Goal: Transaction & Acquisition: Purchase product/service

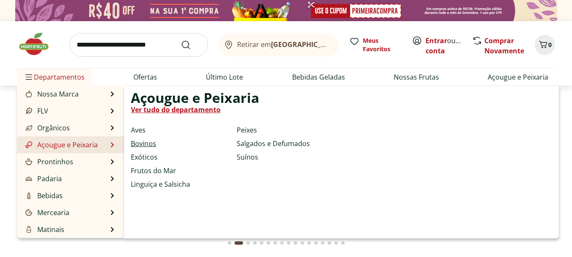
click at [142, 144] on link "Bovinos" at bounding box center [143, 144] width 25 height 10
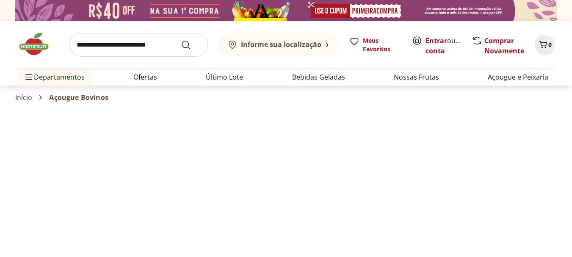
select select "**********"
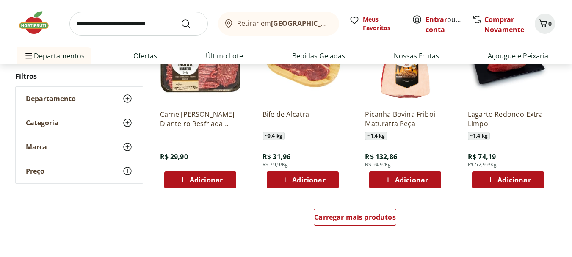
scroll to position [274, 0]
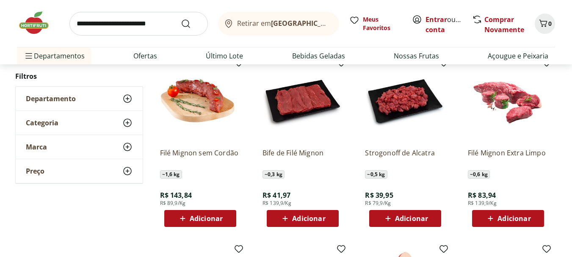
click at [298, 219] on span "Adicionar" at bounding box center [308, 218] width 33 height 7
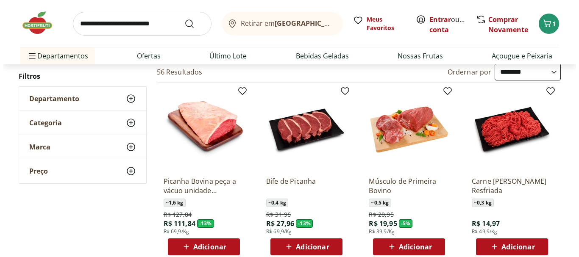
scroll to position [62, 0]
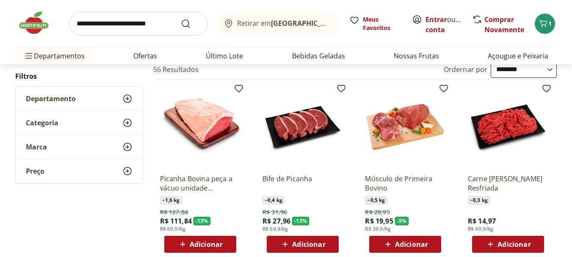
click at [301, 242] on span "Adicionar" at bounding box center [308, 244] width 33 height 7
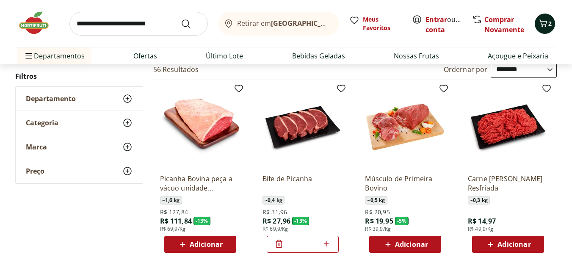
click at [546, 19] on icon "Carrinho" at bounding box center [543, 23] width 10 height 10
click at [544, 24] on icon "Carrinho" at bounding box center [543, 23] width 10 height 10
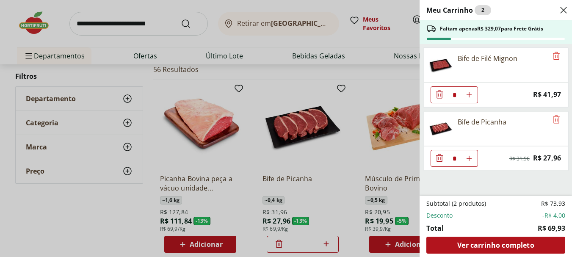
click at [544, 24] on div "Meu Carrinho 2 Faltam apenas R$ 329,07 para Frete Grátis Bife de Filé Mignon * …" at bounding box center [286, 128] width 572 height 257
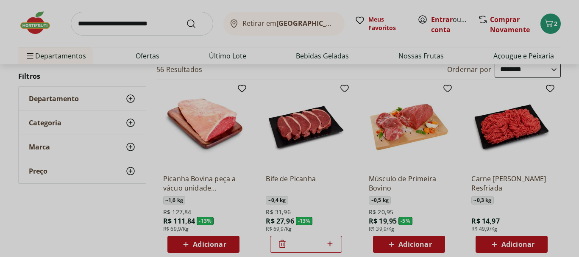
click at [552, 24] on div "Meu Carrinho 2 Faltam apenas R$ 329,07 para Frete Grátis Bife de Filé Mignon * …" at bounding box center [289, 128] width 579 height 257
click at [550, 24] on div "Meu Carrinho 2 Faltam apenas R$ 329,07 para Frete Grátis Bife de Filé Mignon * …" at bounding box center [289, 128] width 579 height 257
click at [550, 25] on div "Meu Carrinho 2 Faltam apenas R$ 329,07 para Frete Grátis Bife de Filé Mignon * …" at bounding box center [289, 128] width 579 height 257
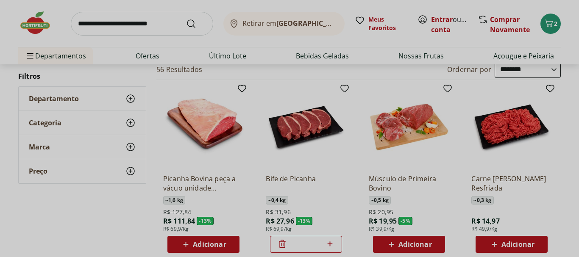
click at [537, 32] on div "Meu Carrinho 2 Faltam apenas R$ 329,07 para Frete Grátis Bife de Filé Mignon * …" at bounding box center [289, 128] width 579 height 257
click at [545, 21] on div "Meu Carrinho 2 Faltam apenas R$ 329,07 para Frete Grátis Bife de Filé Mignon * …" at bounding box center [289, 128] width 579 height 257
click at [546, 22] on div "Meu Carrinho 2 Faltam apenas R$ 329,07 para Frete Grátis Bife de Filé Mignon * …" at bounding box center [289, 128] width 579 height 257
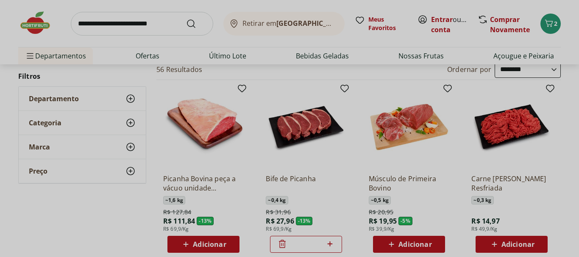
click at [546, 22] on div "Meu Carrinho 2 Faltam apenas R$ 329,07 para Frete Grátis Bife de Filé Mignon * …" at bounding box center [289, 128] width 579 height 257
click at [57, 184] on div "Meu Carrinho 2 Faltam apenas R$ 329,07 para Frete Grátis Bife de Filé Mignon * …" at bounding box center [289, 128] width 579 height 257
click at [111, 220] on div "Meu Carrinho 2 Faltam apenas R$ 329,07 para Frete Grátis Bife de Filé Mignon * …" at bounding box center [289, 128] width 579 height 257
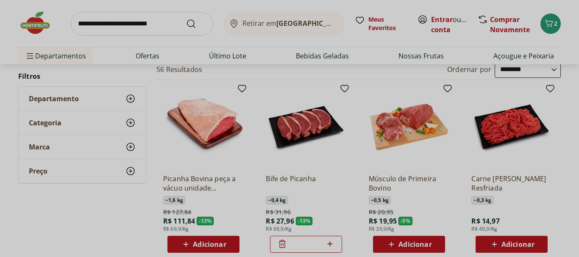
click at [111, 220] on div "Meu Carrinho 2 Faltam apenas R$ 329,07 para Frete Grátis Bife de Filé Mignon * …" at bounding box center [289, 128] width 579 height 257
click at [200, 105] on div "Meu Carrinho 2 Faltam apenas R$ 329,07 para Frete Grátis Bife de Filé Mignon * …" at bounding box center [289, 128] width 579 height 257
click at [253, 87] on div "Meu Carrinho 2 Faltam apenas R$ 329,07 para Frete Grátis Bife de Filé Mignon * …" at bounding box center [289, 128] width 579 height 257
click at [195, 52] on div "Meu Carrinho 2 Faltam apenas R$ 329,07 para Frete Grátis Bife de Filé Mignon * …" at bounding box center [289, 128] width 579 height 257
drag, startPoint x: 204, startPoint y: 69, endPoint x: 250, endPoint y: 67, distance: 45.8
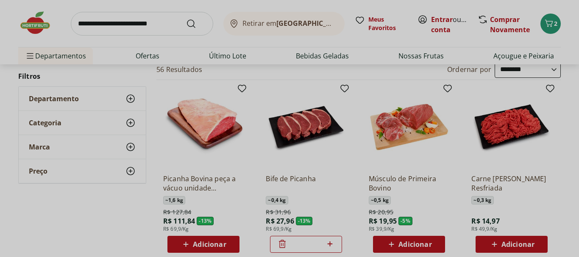
click at [248, 70] on div "Meu Carrinho 2 Faltam apenas R$ 329,07 para Frete Grátis Bife de Filé Mignon * …" at bounding box center [289, 128] width 579 height 257
click at [572, 60] on div "Meu Carrinho 2 Faltam apenas R$ 329,07 para Frete Grátis Bife de Filé Mignon * …" at bounding box center [289, 128] width 579 height 257
click at [572, 58] on div "Meu Carrinho 2 Faltam apenas R$ 329,07 para Frete Grátis Bife de Filé Mignon * …" at bounding box center [289, 128] width 579 height 257
click at [533, 52] on div "Meu Carrinho 2 Faltam apenas R$ 329,07 para Frete Grátis Bife de Filé Mignon * …" at bounding box center [289, 128] width 579 height 257
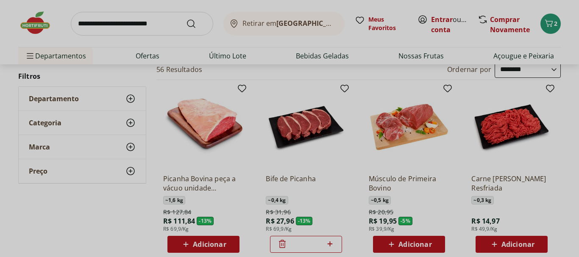
click at [533, 52] on div "Meu Carrinho 2 Faltam apenas R$ 329,07 para Frete Grátis Bife de Filé Mignon * …" at bounding box center [289, 128] width 579 height 257
click at [319, 1] on div "Meu Carrinho 2 Faltam apenas R$ 329,07 para Frete Grátis Bife de Filé Mignon * …" at bounding box center [289, 128] width 579 height 257
click at [129, 0] on div "Meu Carrinho 2 Faltam apenas R$ 329,07 para Frete Grátis Bife de Filé Mignon * …" at bounding box center [289, 128] width 579 height 257
drag, startPoint x: 129, startPoint y: 0, endPoint x: 178, endPoint y: 38, distance: 61.9
click at [132, 3] on div "Meu Carrinho 2 Faltam apenas R$ 329,07 para Frete Grátis Bife de Filé Mignon * …" at bounding box center [289, 128] width 579 height 257
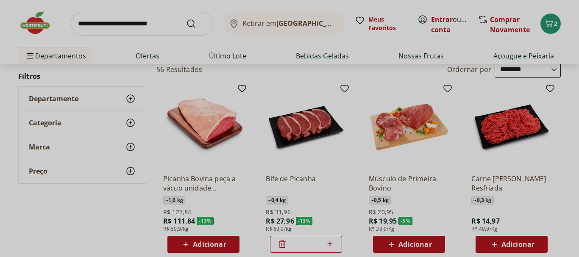
click at [178, 38] on div "Meu Carrinho 2 Faltam apenas R$ 329,07 para Frete Grátis Bife de Filé Mignon * …" at bounding box center [289, 128] width 579 height 257
click at [196, 43] on div "Meu Carrinho 2 Faltam apenas R$ 329,07 para Frete Grátis Bife de Filé Mignon * …" at bounding box center [289, 128] width 579 height 257
drag, startPoint x: 209, startPoint y: 53, endPoint x: 247, endPoint y: 56, distance: 37.9
click at [214, 55] on div "Meu Carrinho 2 Faltam apenas R$ 329,07 para Frete Grátis Bife de Filé Mignon * …" at bounding box center [289, 128] width 579 height 257
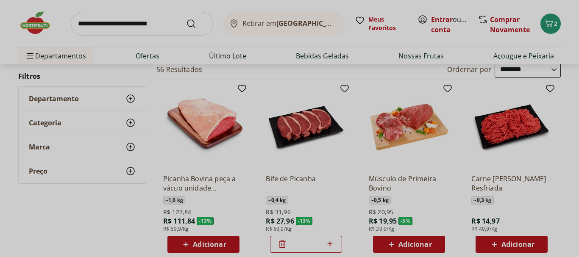
click at [223, 56] on div "Meu Carrinho 2 Faltam apenas R$ 329,07 para Frete Grátis Bife de Filé Mignon * …" at bounding box center [289, 128] width 579 height 257
click at [272, 53] on div "Meu Carrinho 2 Faltam apenas R$ 329,07 para Frete Grátis Bife de Filé Mignon * …" at bounding box center [289, 128] width 579 height 257
click at [271, 52] on div "Meu Carrinho 2 Faltam apenas R$ 329,07 para Frete Grátis Bife de Filé Mignon * …" at bounding box center [289, 128] width 579 height 257
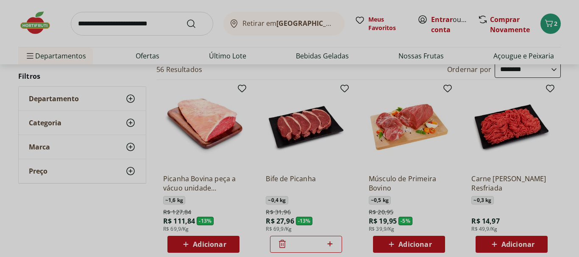
click at [271, 52] on div "Meu Carrinho 2 Faltam apenas R$ 329,07 para Frete Grátis Bife de Filé Mignon * …" at bounding box center [289, 128] width 579 height 257
click at [270, 51] on div "Meu Carrinho 2 Faltam apenas R$ 329,07 para Frete Grátis Bife de Filé Mignon * …" at bounding box center [289, 128] width 579 height 257
click at [550, 22] on div "Meu Carrinho 2 Faltam apenas R$ 329,07 para Frete Grátis Bife de Filé Mignon * …" at bounding box center [289, 128] width 579 height 257
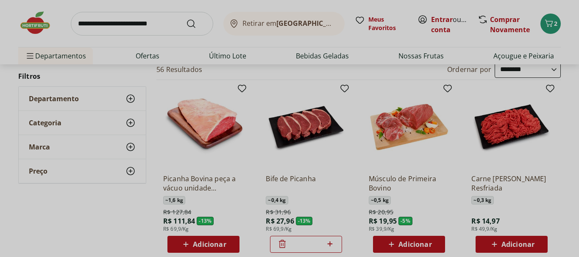
drag, startPoint x: 550, startPoint y: 22, endPoint x: 543, endPoint y: 36, distance: 15.7
click at [549, 24] on div "Meu Carrinho 2 Faltam apenas R$ 329,07 para Frete Grátis Bife de Filé Mignon * …" at bounding box center [289, 128] width 579 height 257
click at [547, 29] on div "Meu Carrinho 2 Faltam apenas R$ 329,07 para Frete Grátis Bife de Filé Mignon * …" at bounding box center [289, 128] width 579 height 257
click at [403, 48] on div "Meu Carrinho 2 Faltam apenas R$ 329,07 para Frete Grátis Bife de Filé Mignon * …" at bounding box center [289, 128] width 579 height 257
drag, startPoint x: 403, startPoint y: 48, endPoint x: 495, endPoint y: 39, distance: 92.5
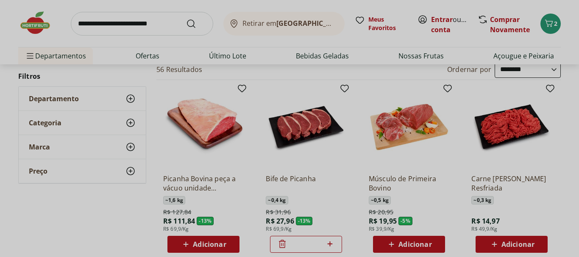
click at [495, 39] on div "Meu Carrinho 2 Faltam apenas R$ 329,07 para Frete Grátis Bife de Filé Mignon * …" at bounding box center [289, 128] width 579 height 257
click at [551, 25] on div "Meu Carrinho 2 Faltam apenas R$ 329,07 para Frete Grátis Bife de Filé Mignon * …" at bounding box center [289, 128] width 579 height 257
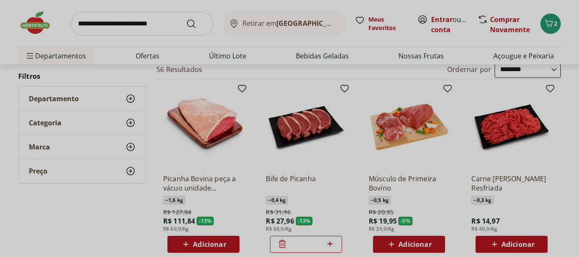
click at [551, 25] on div "Meu Carrinho 2 Faltam apenas R$ 329,07 para Frete Grátis Bife de Filé Mignon * …" at bounding box center [289, 128] width 579 height 257
click at [521, 23] on div "Meu Carrinho 2 Faltam apenas R$ 329,07 para Frete Grátis Bife de Filé Mignon * …" at bounding box center [289, 128] width 579 height 257
click at [350, 48] on div "Meu Carrinho 2 Faltam apenas R$ 329,07 para Frete Grátis Bife de Filé Mignon * …" at bounding box center [289, 128] width 579 height 257
click at [240, 152] on div "Meu Carrinho 2 Faltam apenas R$ 329,07 para Frete Grátis Bife de Filé Mignon * …" at bounding box center [289, 128] width 579 height 257
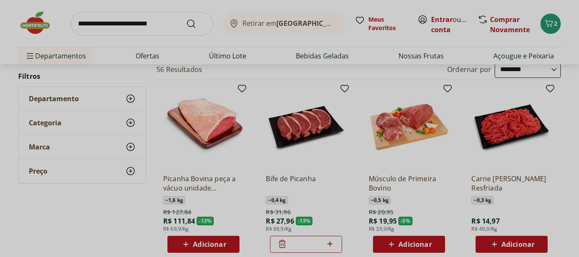
click at [240, 152] on div "Meu Carrinho 2 Faltam apenas R$ 329,07 para Frete Grátis Bife de Filé Mignon * …" at bounding box center [289, 128] width 579 height 257
click at [271, 137] on div "Meu Carrinho 2 Faltam apenas R$ 329,07 para Frete Grátis Bife de Filé Mignon * …" at bounding box center [289, 128] width 579 height 257
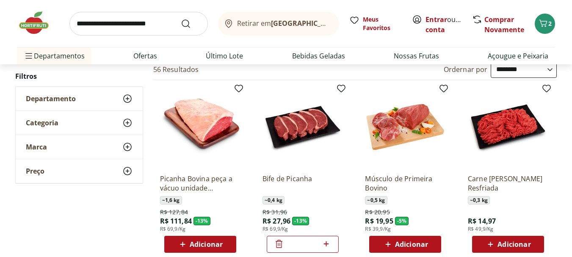
drag, startPoint x: 272, startPoint y: 145, endPoint x: 455, endPoint y: 157, distance: 183.0
click at [544, 19] on icon "Carrinho" at bounding box center [543, 23] width 10 height 10
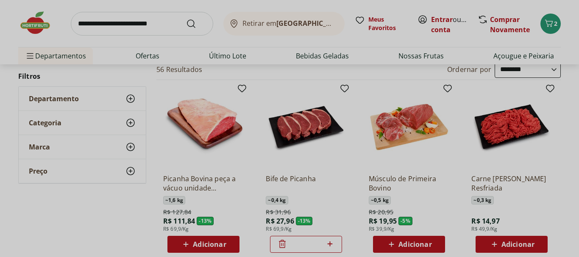
click at [544, 23] on div "Meu Carrinho 2 Faltam apenas R$ 329,07 para Frete Grátis Bife de Filé Mignon * …" at bounding box center [289, 128] width 579 height 257
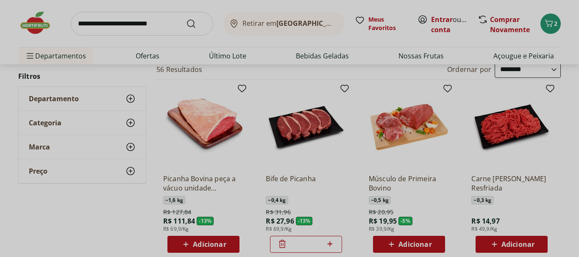
click at [544, 23] on div "Meu Carrinho 2 Faltam apenas R$ 329,07 para Frete Grátis Bife de Filé Mignon * …" at bounding box center [289, 128] width 579 height 257
click at [404, 114] on div "Meu Carrinho 2 Faltam apenas R$ 329,07 para Frete Grátis Bife de Filé Mignon * …" at bounding box center [289, 128] width 579 height 257
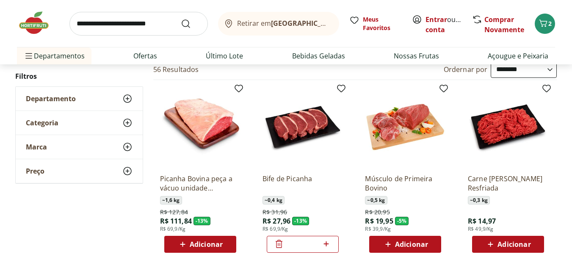
click at [244, 122] on div "Picanha Bovina peça a vácuo unidade aproximadamente 1,6kg ~ 1,6 kg R$ 127,84 R$…" at bounding box center [200, 170] width 94 height 180
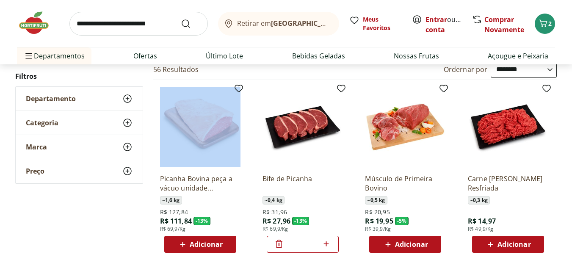
click at [244, 122] on div "Picanha Bovina peça a vácuo unidade aproximadamente 1,6kg ~ 1,6 kg R$ 127,84 R$…" at bounding box center [200, 170] width 94 height 180
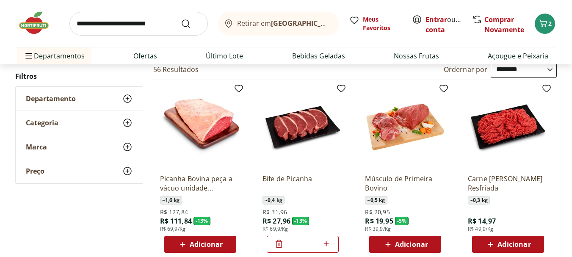
click at [258, 113] on div "Bife de Picanha ~ 0,4 kg R$ 31,96 R$ 27,96 - 13 % R$ 69,9/Kg *" at bounding box center [303, 170] width 94 height 180
click at [547, 27] on icon "Carrinho" at bounding box center [543, 23] width 10 height 10
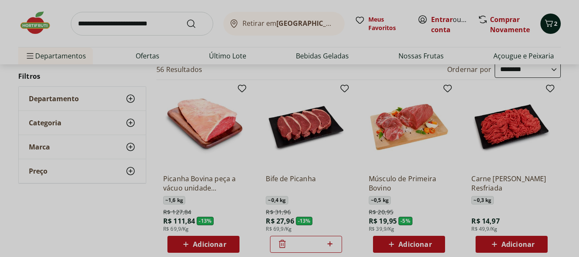
click at [547, 27] on div "Meu Carrinho 2 Faltam apenas R$ 329,07 para Frete Grátis Bife de Filé Mignon * …" at bounding box center [289, 128] width 579 height 257
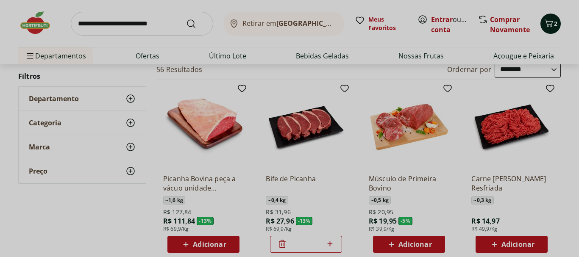
click at [547, 27] on div "Meu Carrinho 2 Faltam apenas R$ 329,07 para Frete Grátis Bife de Filé Mignon * …" at bounding box center [289, 128] width 579 height 257
drag, startPoint x: 547, startPoint y: 27, endPoint x: 256, endPoint y: 77, distance: 295.3
click at [256, 77] on div "Meu Carrinho 2 Faltam apenas R$ 329,07 para Frete Grátis Bife de Filé Mignon * …" at bounding box center [289, 128] width 579 height 257
click at [547, 19] on div "Meu Carrinho 2 Faltam apenas R$ 329,07 para Frete Grátis Bife de Filé Mignon * …" at bounding box center [289, 128] width 579 height 257
click at [547, 21] on div "Meu Carrinho 2 Faltam apenas R$ 329,07 para Frete Grátis Bife de Filé Mignon * …" at bounding box center [289, 128] width 579 height 257
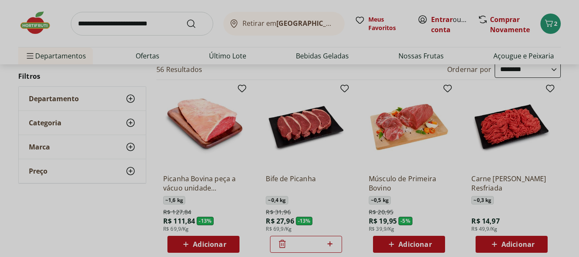
click at [549, 24] on div "Meu Carrinho 2 Faltam apenas R$ 329,07 para Frete Grátis Bife de Filé Mignon * …" at bounding box center [289, 128] width 579 height 257
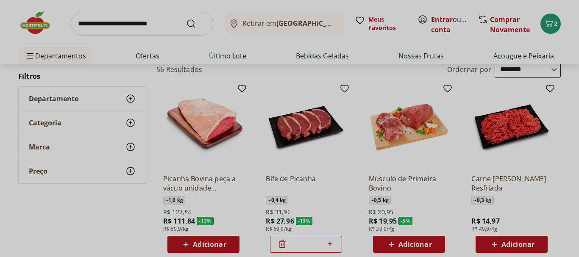
drag, startPoint x: 248, startPoint y: 82, endPoint x: 261, endPoint y: 89, distance: 15.4
click at [250, 87] on div "Meu Carrinho 2 Faltam apenas R$ 329,07 para Frete Grátis Bife de Filé Mignon * …" at bounding box center [289, 128] width 579 height 257
click at [269, 89] on div "Meu Carrinho 2 Faltam apenas R$ 329,07 para Frete Grátis Bife de Filé Mignon * …" at bounding box center [289, 128] width 579 height 257
click at [214, 140] on div "Meu Carrinho 2 Faltam apenas R$ 329,07 para Frete Grátis Bife de Filé Mignon * …" at bounding box center [289, 128] width 579 height 257
click at [213, 132] on div "Meu Carrinho 2 Faltam apenas R$ 329,07 para Frete Grátis Bife de Filé Mignon * …" at bounding box center [289, 128] width 579 height 257
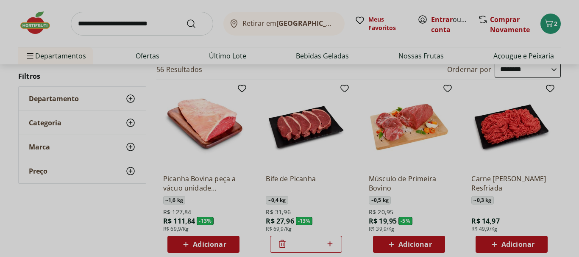
click at [61, 241] on div "Meu Carrinho 2 Faltam apenas R$ 329,07 para Frete Grátis Bife de Filé Mignon * …" at bounding box center [289, 128] width 579 height 257
click at [64, 230] on div "Meu Carrinho 2 Faltam apenas R$ 329,07 para Frete Grátis Bife de Filé Mignon * …" at bounding box center [289, 128] width 579 height 257
drag, startPoint x: 64, startPoint y: 230, endPoint x: 66, endPoint y: 224, distance: 6.5
click at [66, 224] on div "Meu Carrinho 2 Faltam apenas R$ 329,07 para Frete Grátis Bife de Filé Mignon * …" at bounding box center [289, 128] width 579 height 257
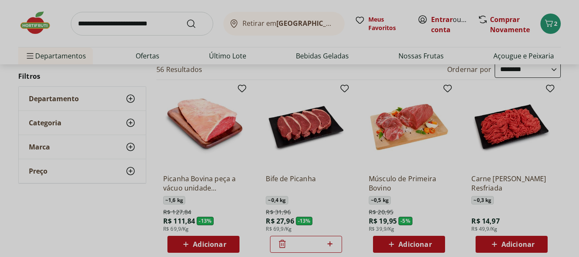
click at [66, 224] on div "Meu Carrinho 2 Faltam apenas R$ 329,07 para Frete Grátis Bife de Filé Mignon * …" at bounding box center [289, 128] width 579 height 257
click at [66, 223] on div "Meu Carrinho 2 Faltam apenas R$ 329,07 para Frete Grátis Bife de Filé Mignon * …" at bounding box center [289, 128] width 579 height 257
click at [556, 26] on div "Meu Carrinho 2 Faltam apenas R$ 329,07 para Frete Grátis Bife de Filé Mignon * …" at bounding box center [289, 128] width 579 height 257
click at [549, 28] on div "Meu Carrinho 2 Faltam apenas R$ 329,07 para Frete Grátis Bife de Filé Mignon * …" at bounding box center [289, 128] width 579 height 257
click at [83, 230] on div "Meu Carrinho 2 Faltam apenas R$ 329,07 para Frete Grátis Bife de Filé Mignon * …" at bounding box center [289, 128] width 579 height 257
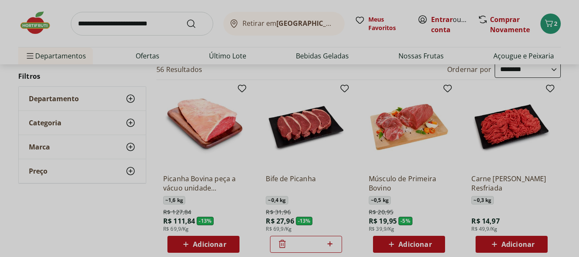
click at [86, 219] on div "Meu Carrinho 2 Faltam apenas R$ 329,07 para Frete Grátis Bife de Filé Mignon * …" at bounding box center [289, 128] width 579 height 257
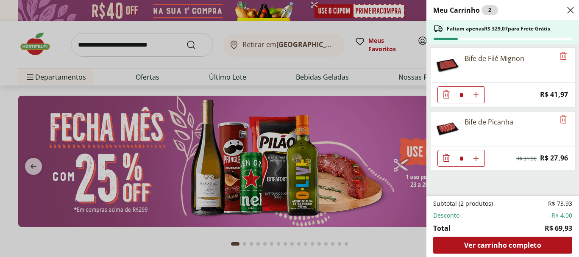
click at [444, 94] on icon "Diminuir Quantidade" at bounding box center [446, 94] width 10 height 10
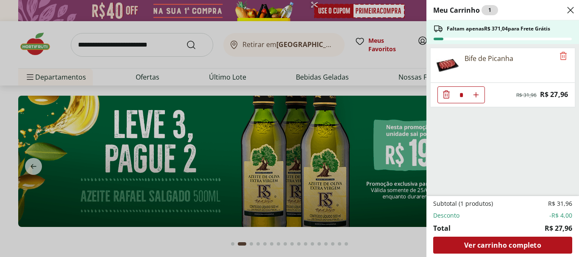
click at [402, 39] on div "Meu Carrinho 1 Faltam apenas R$ 371,04 para Frete Grátis Bife de Picanha * Orig…" at bounding box center [289, 128] width 579 height 257
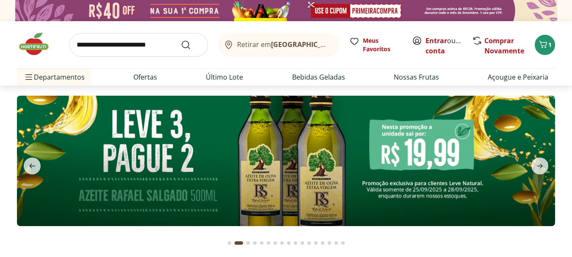
click at [102, 46] on input "search" at bounding box center [138, 45] width 139 height 24
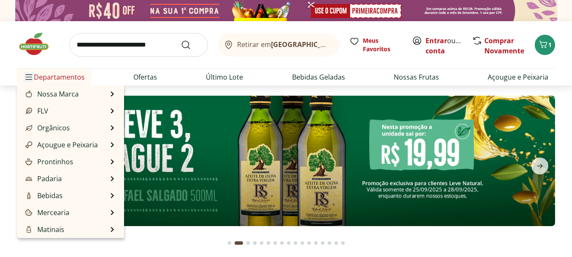
click at [33, 76] on span "Menu" at bounding box center [29, 77] width 10 height 10
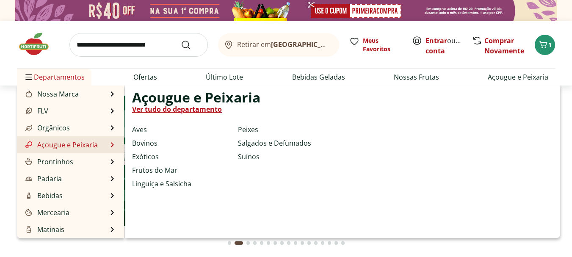
click at [51, 144] on link "Açougue e Peixaria" at bounding box center [61, 145] width 74 height 10
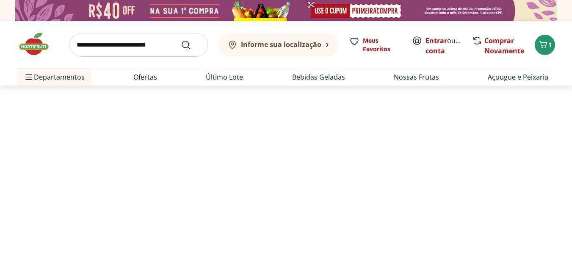
select select "**********"
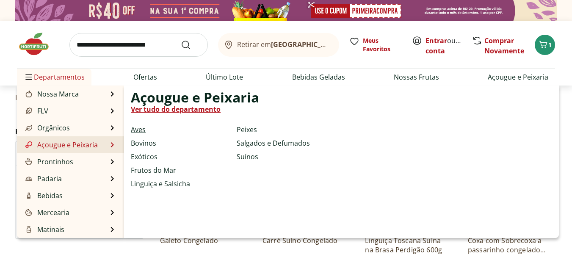
click at [136, 129] on link "Aves" at bounding box center [138, 130] width 15 height 10
select select "**********"
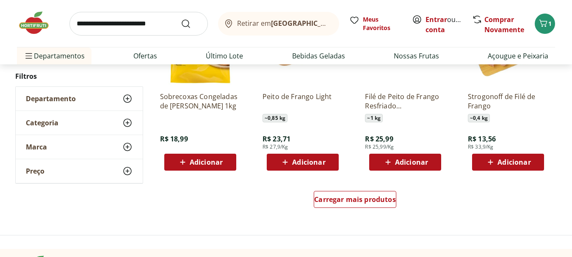
scroll to position [292, 0]
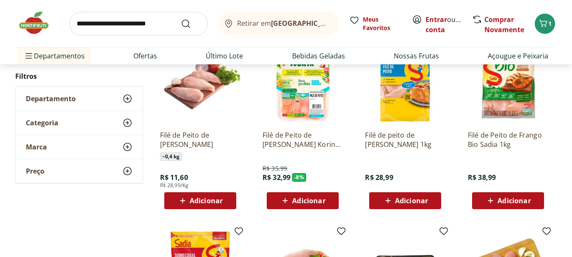
click at [190, 200] on span "Adicionar" at bounding box center [206, 200] width 33 height 7
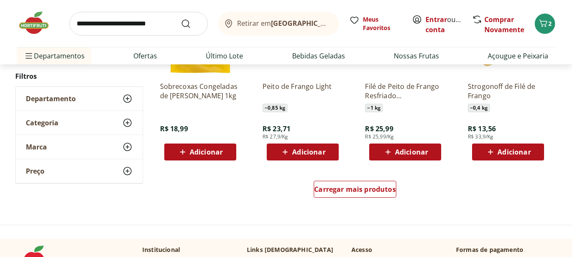
scroll to position [544, 0]
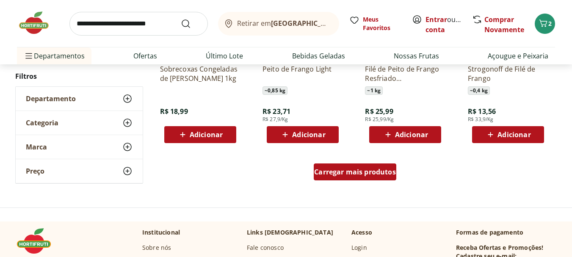
click at [364, 179] on div "Carregar mais produtos" at bounding box center [355, 172] width 83 height 17
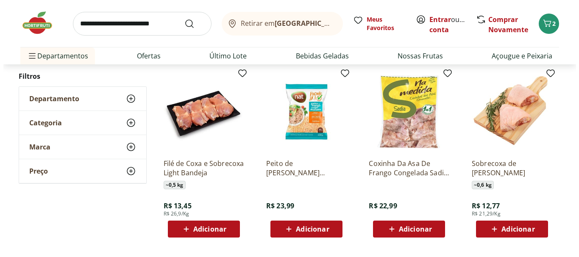
scroll to position [1006, 0]
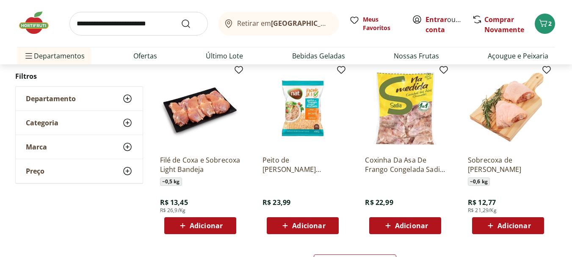
click at [203, 224] on span "Adicionar" at bounding box center [206, 225] width 33 height 7
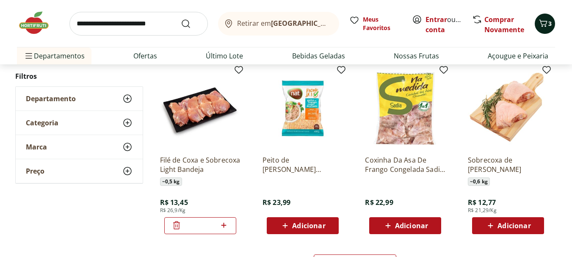
click at [547, 21] on icon "Carrinho" at bounding box center [544, 22] width 8 height 7
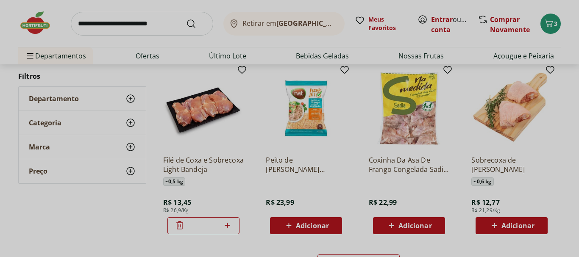
click at [549, 22] on div "Meu Carrinho 3 Faltam apenas R$ 345,99 para Frete Grátis Bife de Picanha * Orig…" at bounding box center [289, 128] width 579 height 257
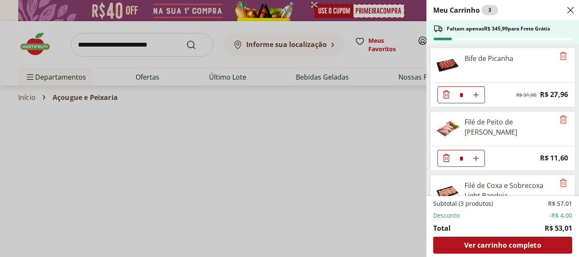
select select "**********"
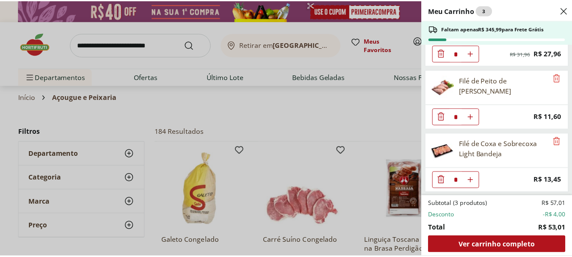
scroll to position [42, 0]
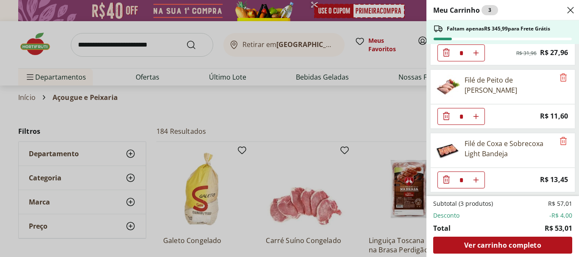
click at [302, 119] on div "Meu Carrinho 3 Faltam apenas R$ 345,99 para Frete Grátis Bife de Picanha * Orig…" at bounding box center [289, 128] width 579 height 257
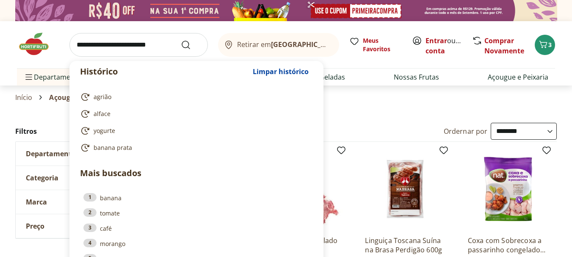
click at [86, 46] on input "search" at bounding box center [138, 45] width 139 height 24
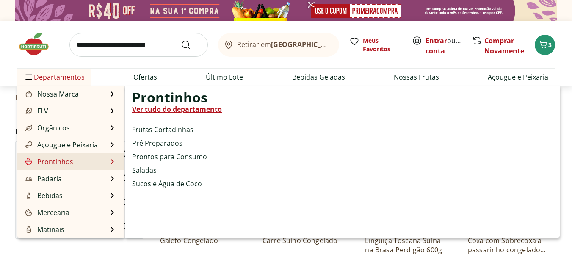
click at [168, 157] on link "Prontos para Consumo" at bounding box center [169, 157] width 75 height 10
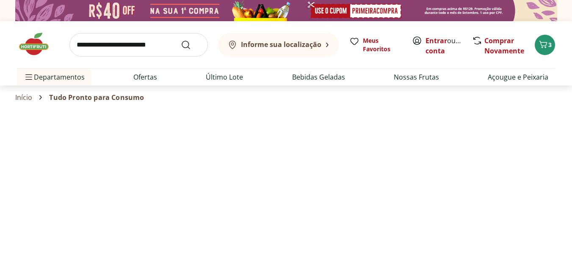
select select "**********"
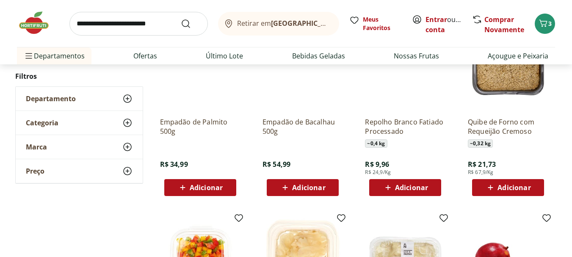
scroll to position [290, 0]
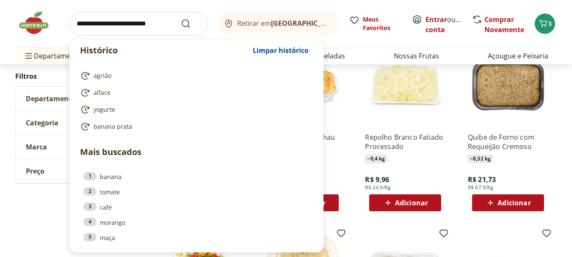
click at [94, 20] on input "search" at bounding box center [138, 24] width 139 height 24
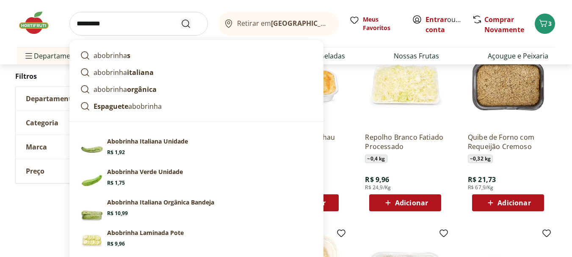
type input "*********"
click at [188, 22] on icon "Submit Search" at bounding box center [186, 24] width 10 height 10
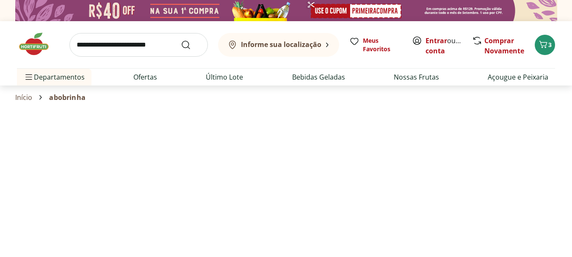
select select "**********"
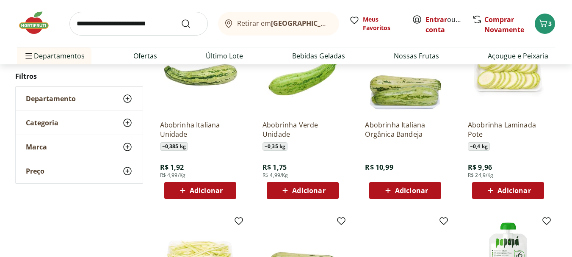
scroll to position [140, 0]
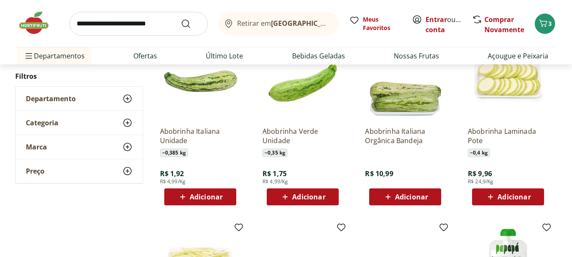
click at [209, 198] on span "Adicionar" at bounding box center [206, 197] width 33 height 7
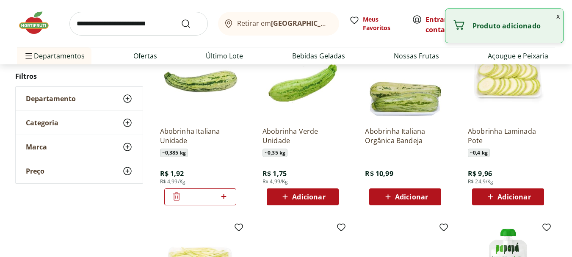
click at [223, 197] on icon at bounding box center [224, 196] width 11 height 10
type input "*"
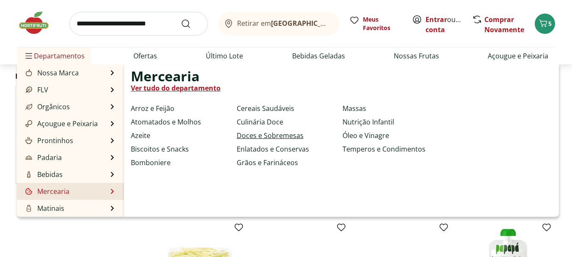
click at [268, 134] on link "Doces e Sobremesas" at bounding box center [270, 135] width 67 height 10
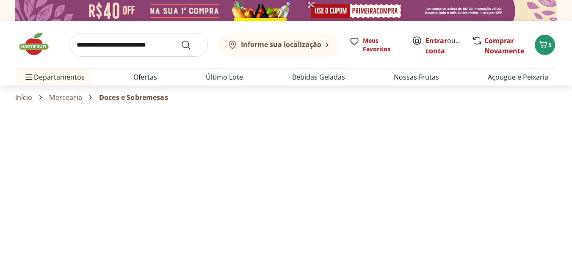
select select "**********"
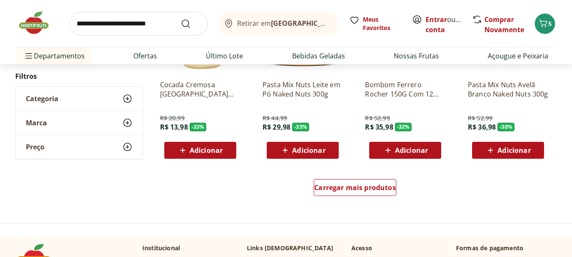
scroll to position [539, 0]
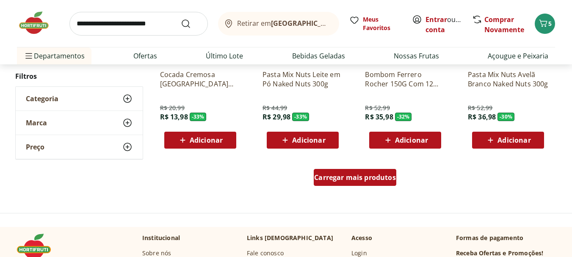
click at [349, 183] on div "Carregar mais produtos" at bounding box center [355, 177] width 83 height 17
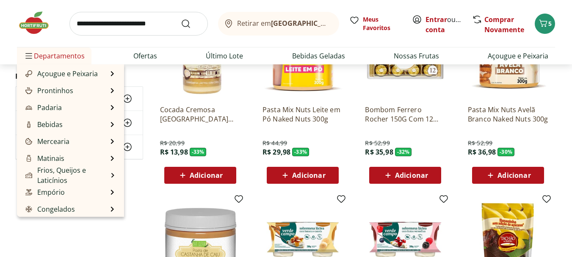
scroll to position [52, 0]
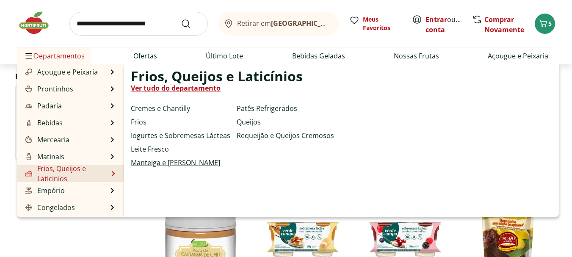
click at [144, 164] on link "Manteiga e [PERSON_NAME]" at bounding box center [175, 163] width 89 height 10
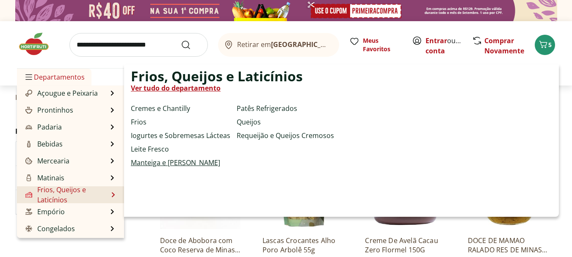
select select "**********"
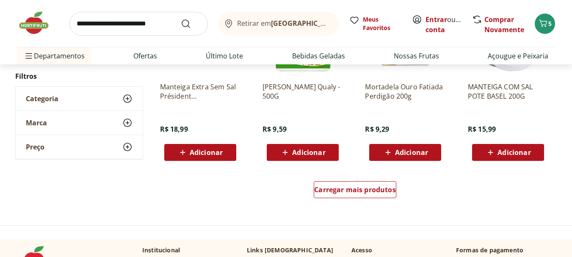
scroll to position [529, 0]
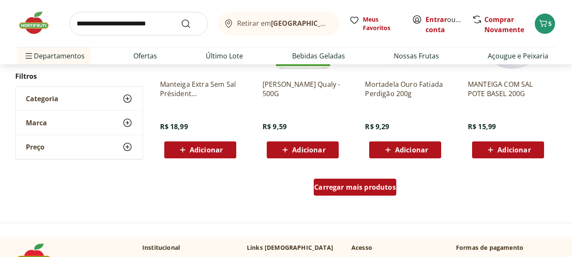
click at [369, 186] on span "Carregar mais produtos" at bounding box center [355, 187] width 82 height 7
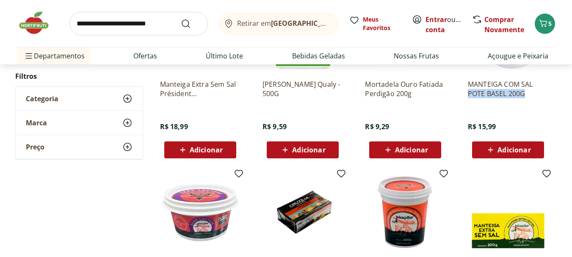
drag, startPoint x: 572, startPoint y: 88, endPoint x: 570, endPoint y: 100, distance: 12.8
click at [570, 100] on div "**********" at bounding box center [286, 156] width 572 height 1124
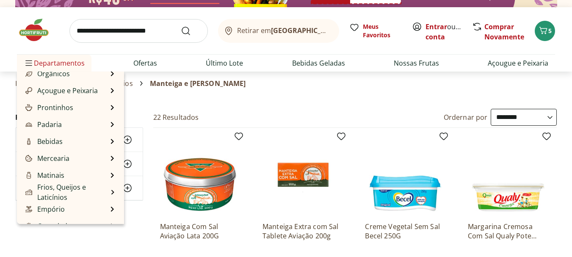
scroll to position [46, 0]
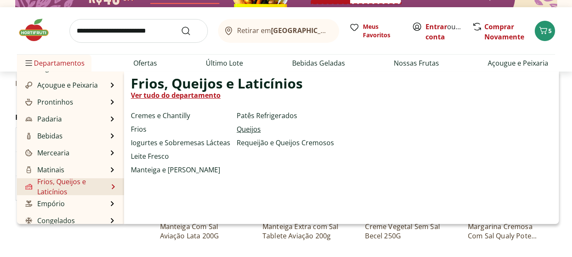
click at [250, 128] on link "Queijos" at bounding box center [249, 129] width 24 height 10
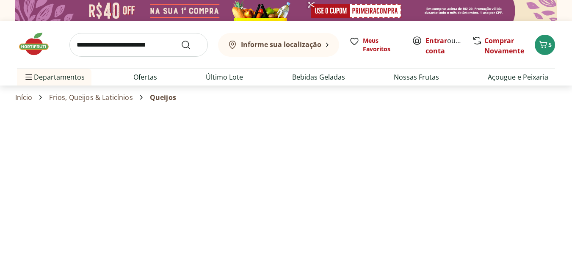
select select "**********"
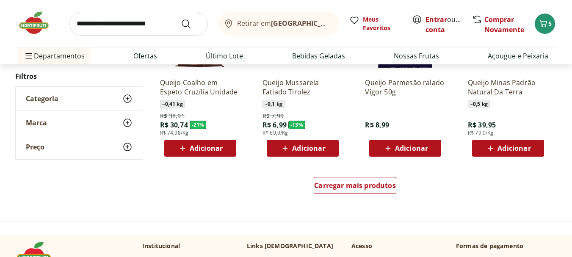
scroll to position [533, 0]
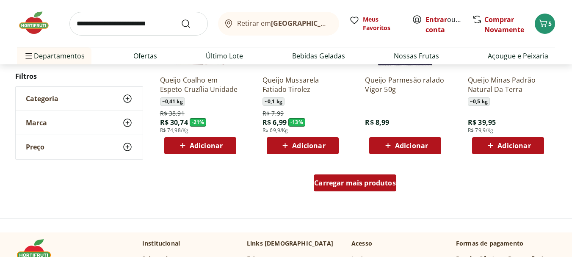
click at [347, 188] on div "Carregar mais produtos" at bounding box center [355, 183] width 83 height 17
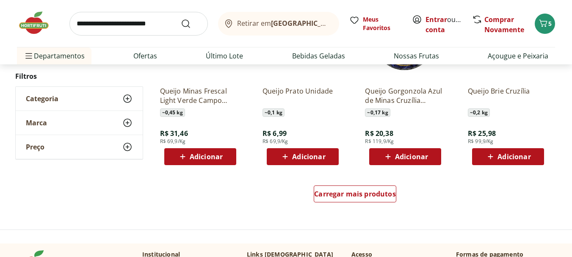
scroll to position [1092, 0]
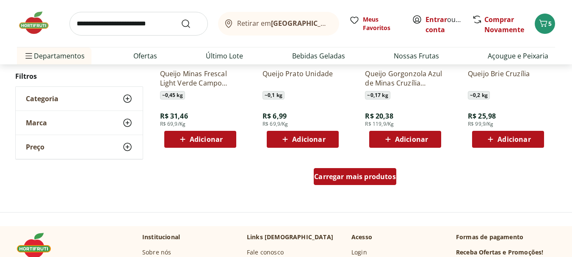
click at [344, 182] on div "Carregar mais produtos" at bounding box center [355, 176] width 83 height 17
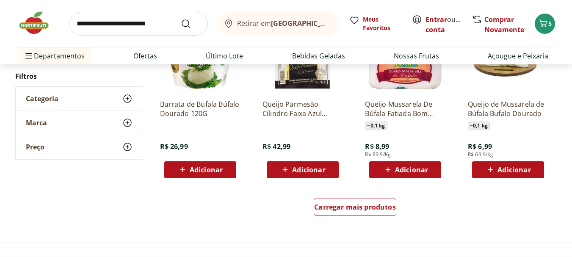
scroll to position [1628, 0]
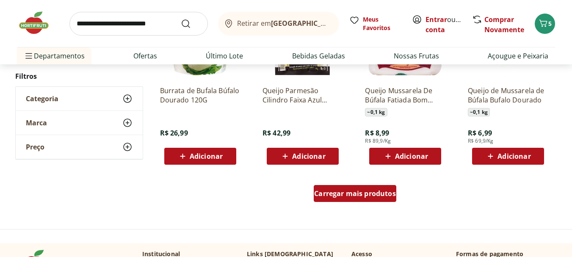
click at [358, 201] on div "Carregar mais produtos" at bounding box center [355, 193] width 83 height 17
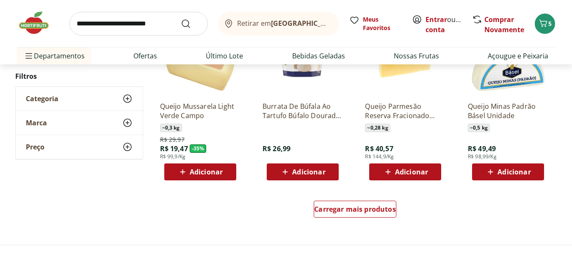
scroll to position [2186, 0]
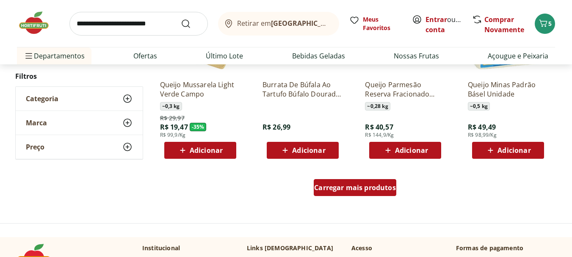
click at [363, 184] on span "Carregar mais produtos" at bounding box center [355, 187] width 82 height 7
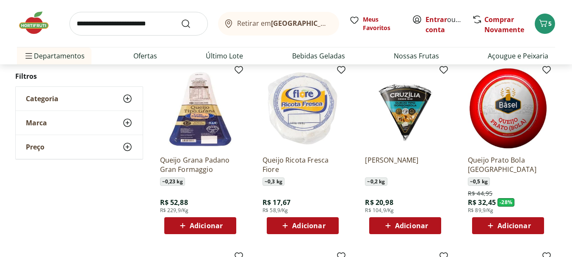
scroll to position [1918, 0]
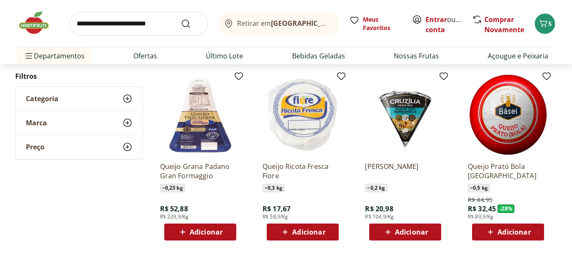
click at [316, 229] on span "Adicionar" at bounding box center [308, 232] width 33 height 7
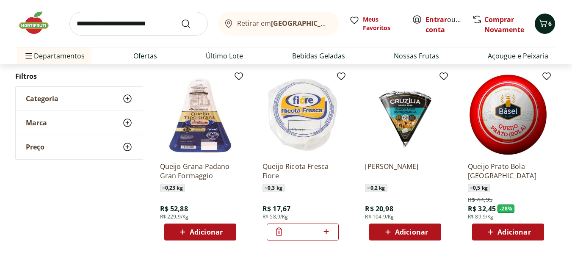
click at [545, 22] on header "Retirar em [GEOGRAPHIC_DATA]/RJ Entrar ou Criar conta 6 Retirar em [GEOGRAPHIC_…" at bounding box center [286, 32] width 572 height 64
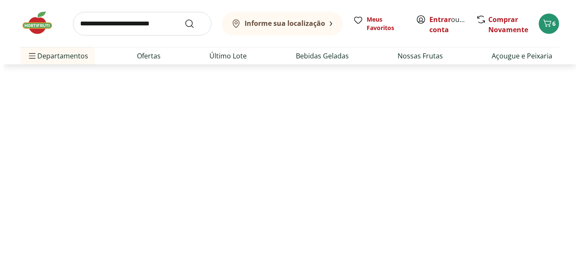
scroll to position [14, 0]
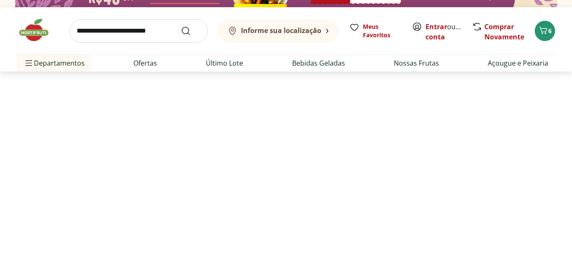
select select "**********"
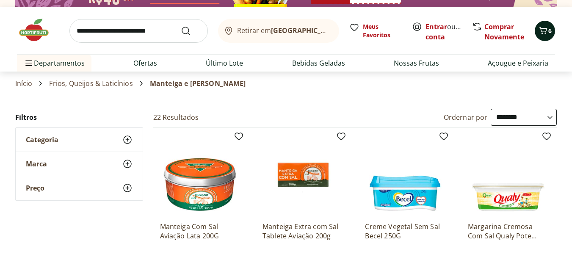
click at [545, 32] on icon "Carrinho" at bounding box center [544, 30] width 8 height 7
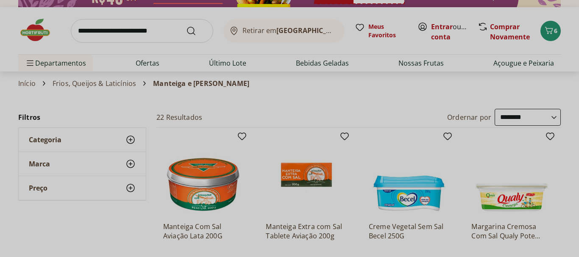
click at [546, 31] on div "Meu Carrinho 6 Faltam apenas R$ 324,48 para Frete Grátis Bife de Picanha * Orig…" at bounding box center [289, 128] width 579 height 257
click at [547, 31] on div "Meu Carrinho 6 Faltam apenas R$ 324,48 para Frete Grátis Bife de Picanha * Orig…" at bounding box center [289, 128] width 579 height 257
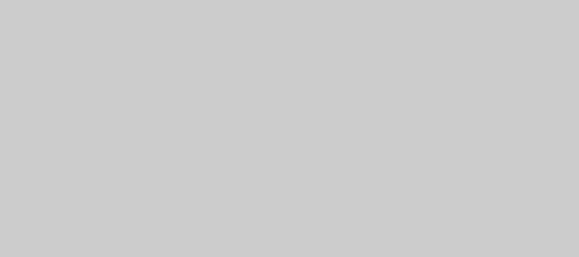
scroll to position [140, 0]
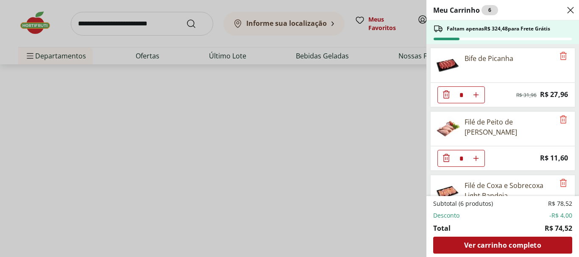
select select "**********"
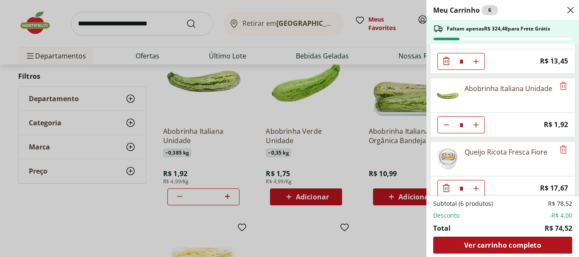
scroll to position [169, 0]
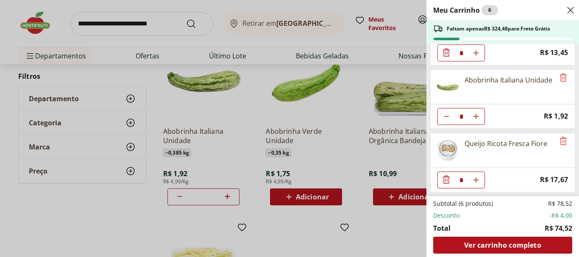
click at [557, 157] on div "Queijo Ricota Fresca Fiore" at bounding box center [502, 150] width 145 height 35
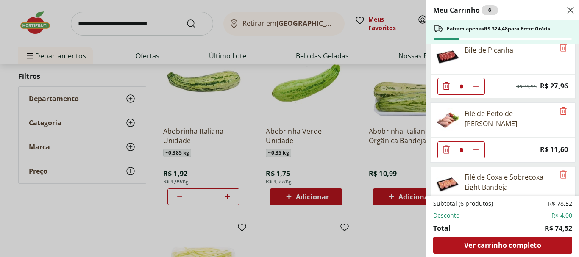
scroll to position [0, 0]
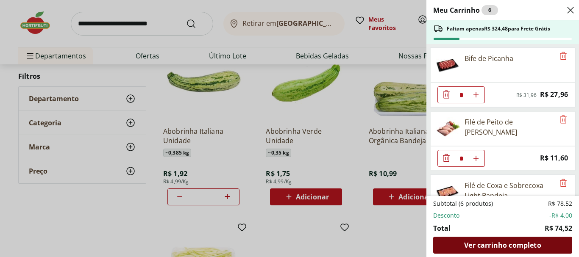
click at [517, 243] on span "Ver carrinho completo" at bounding box center [502, 245] width 77 height 7
